Goal: Task Accomplishment & Management: Manage account settings

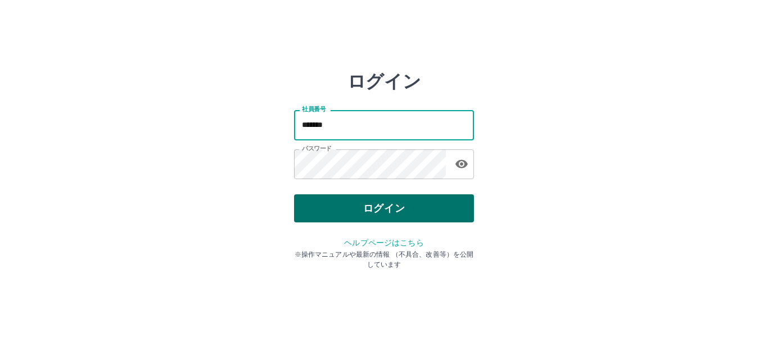
click at [341, 218] on button "ログイン" at bounding box center [384, 209] width 180 height 28
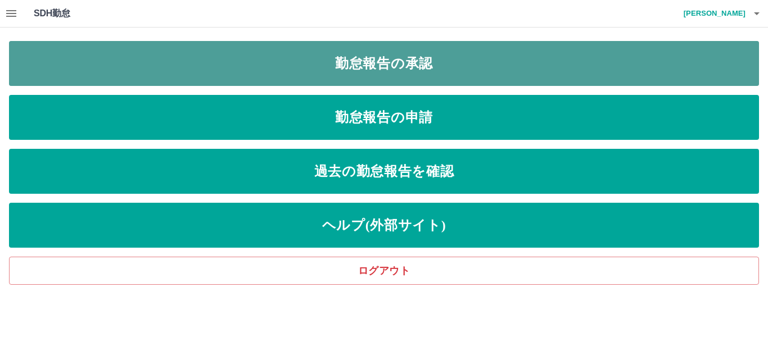
click at [402, 55] on link "勤怠報告の承認" at bounding box center [384, 63] width 750 height 45
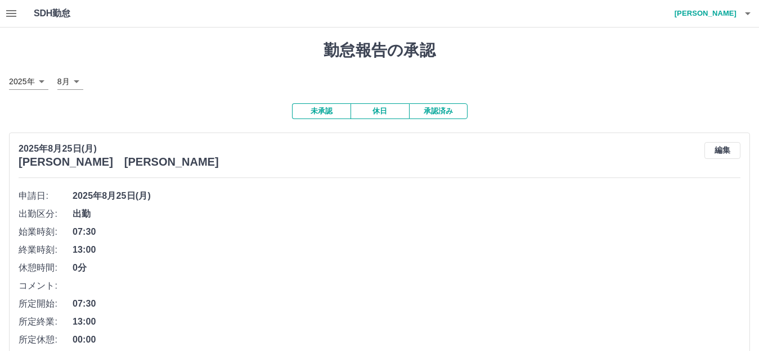
click at [428, 110] on button "承認済み" at bounding box center [438, 111] width 58 height 16
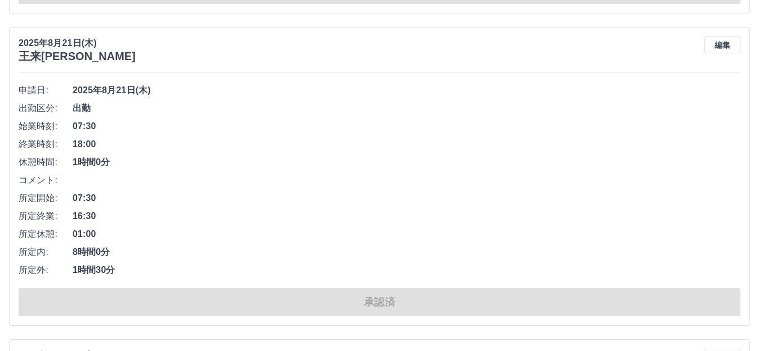
scroll to position [6018, 0]
click at [736, 52] on button "編集" at bounding box center [722, 44] width 36 height 17
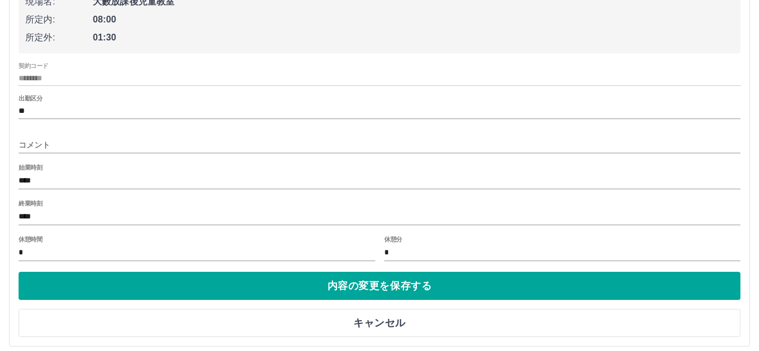
scroll to position [6186, 0]
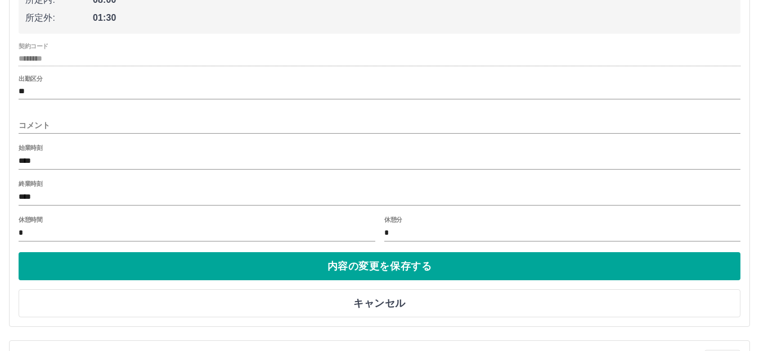
click at [139, 201] on input "****" at bounding box center [380, 198] width 722 height 16
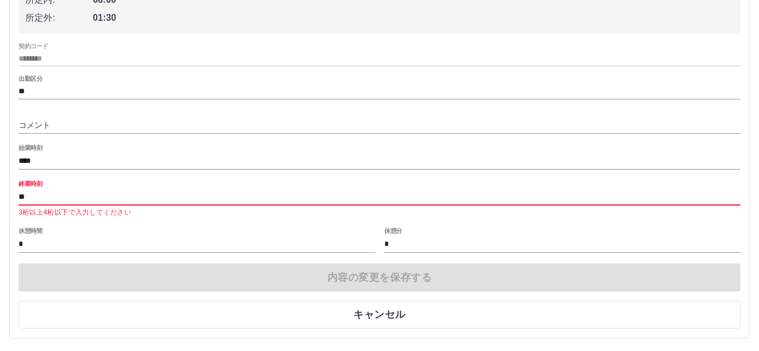
type input "*"
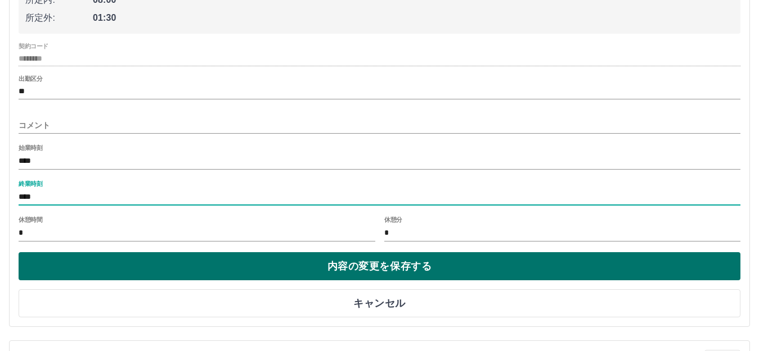
type input "****"
click at [326, 269] on button "内容の変更を保存する" at bounding box center [380, 267] width 722 height 28
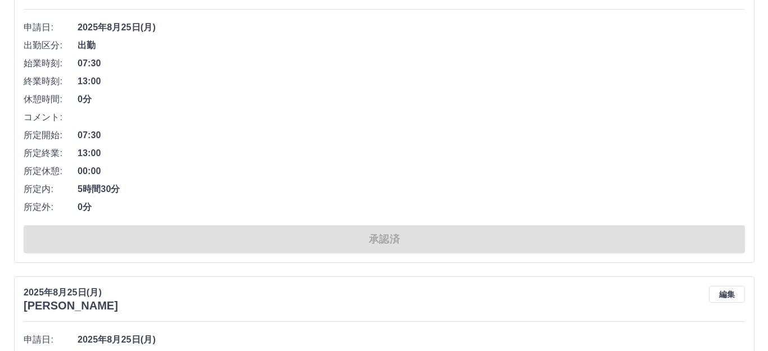
scroll to position [0, 0]
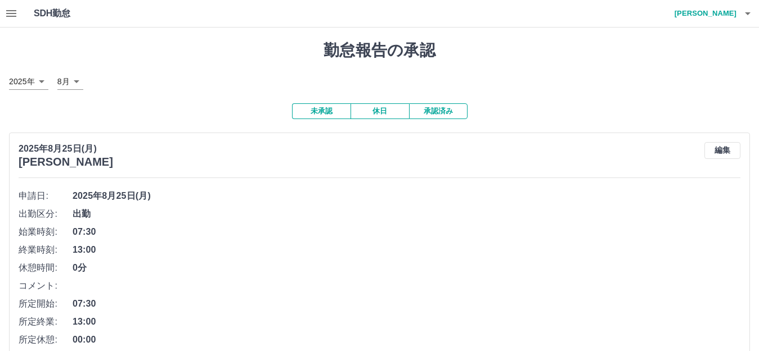
click at [740, 18] on button "button" at bounding box center [747, 13] width 22 height 27
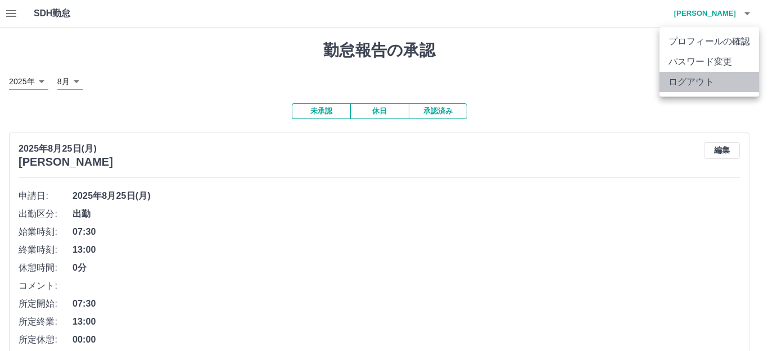
click at [718, 79] on li "ログアウト" at bounding box center [710, 82] width 100 height 20
